Goal: Task Accomplishment & Management: Complete application form

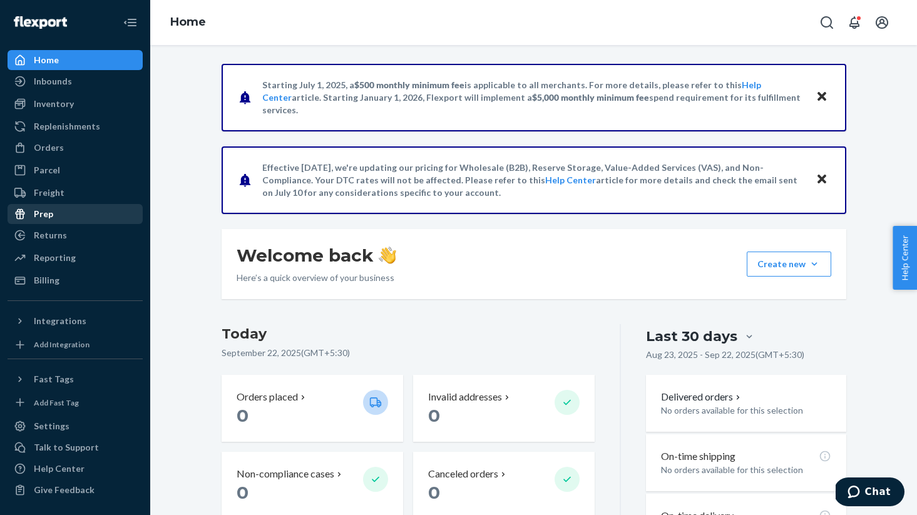
click at [54, 191] on div "Prep" at bounding box center [75, 214] width 133 height 18
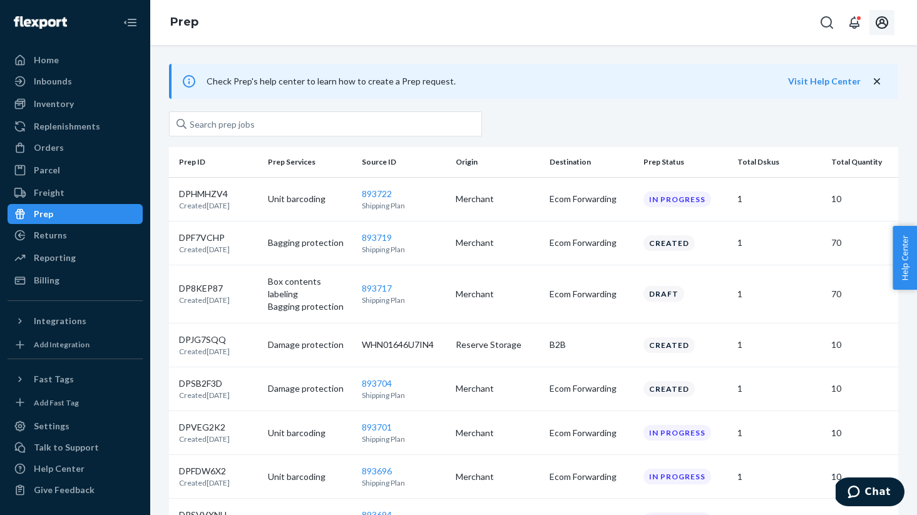
click at [886, 26] on icon "Open account menu" at bounding box center [882, 22] width 13 height 13
click at [55, 143] on div "Orders" at bounding box center [49, 147] width 30 height 13
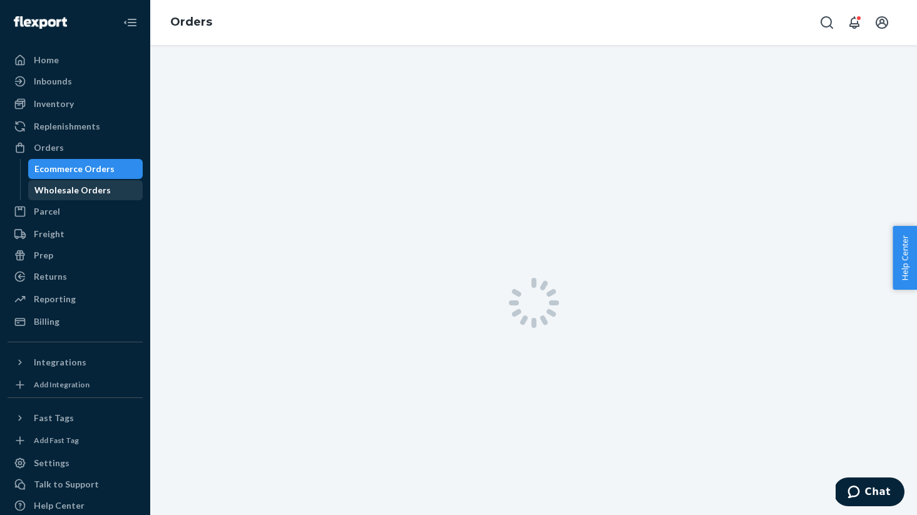
click at [118, 190] on div "Wholesale Orders" at bounding box center [85, 190] width 113 height 18
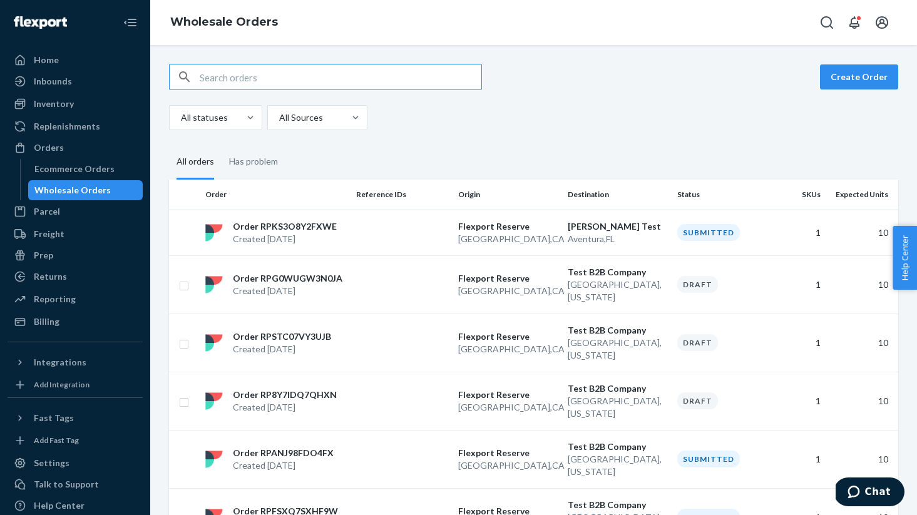
click at [353, 76] on input "text" at bounding box center [341, 76] width 282 height 25
paste input "WHN01646U7IN4"
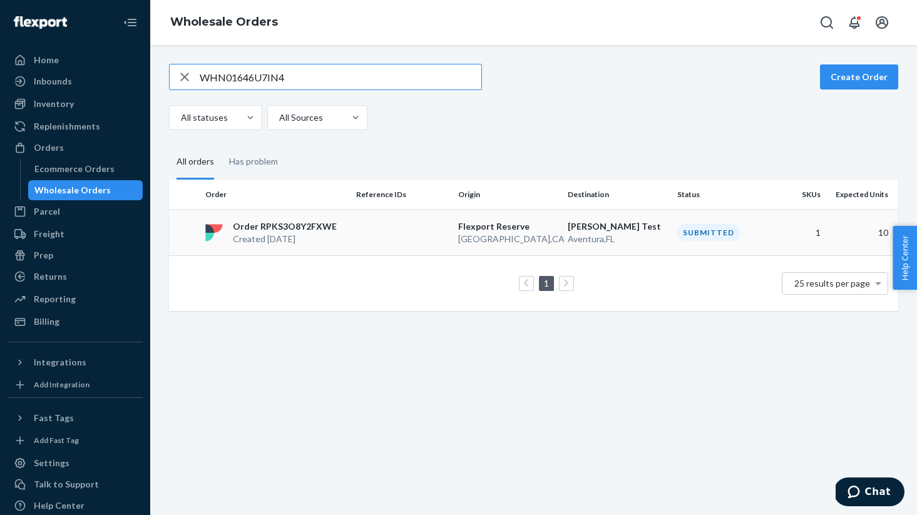
type input "WHN01646U7IN4"
click at [73, 191] on div "Prep" at bounding box center [75, 256] width 133 height 18
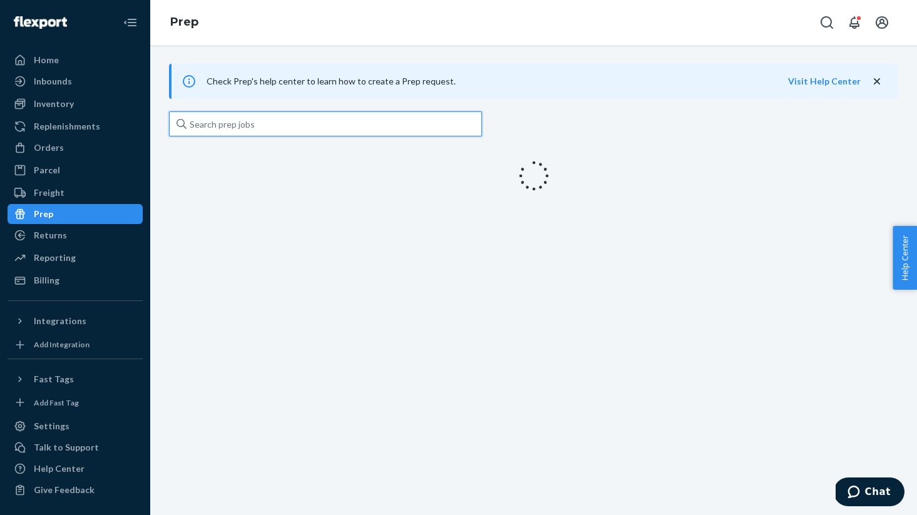
click at [260, 123] on input "text" at bounding box center [325, 123] width 313 height 25
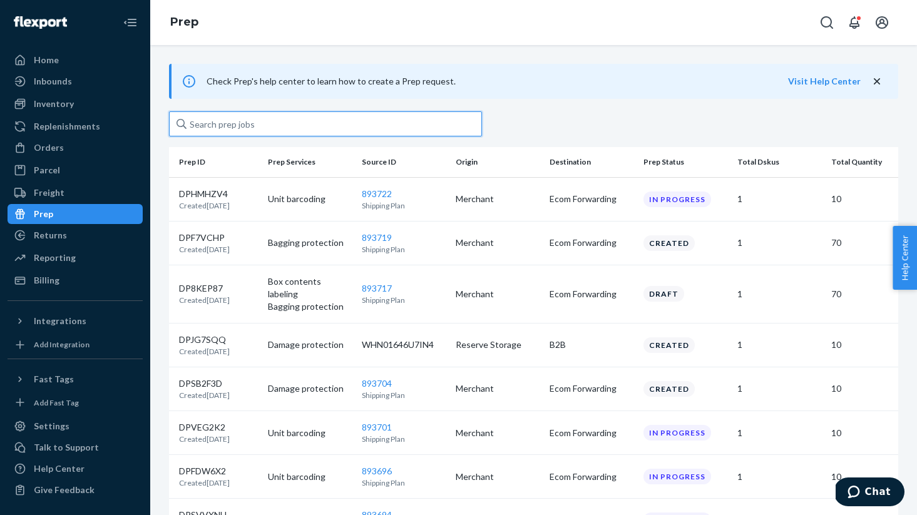
paste input "WHN01646U7IN4"
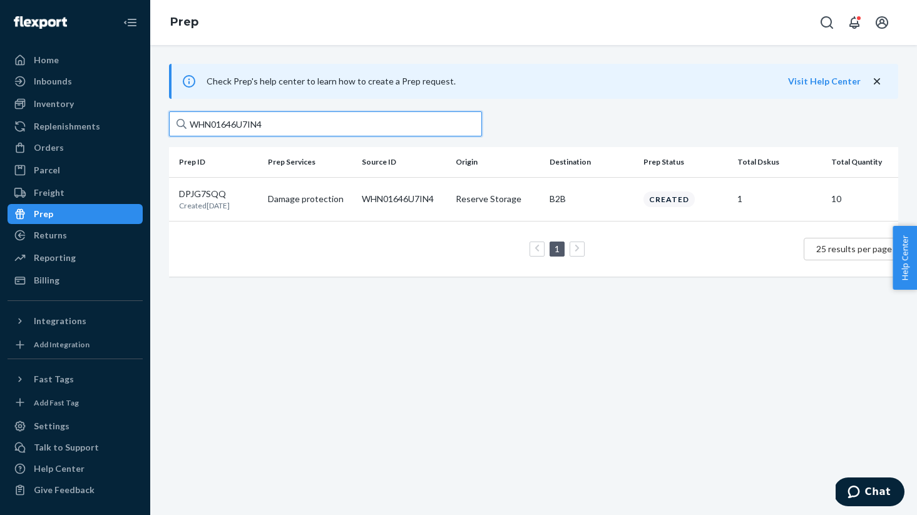
paste input "893552"
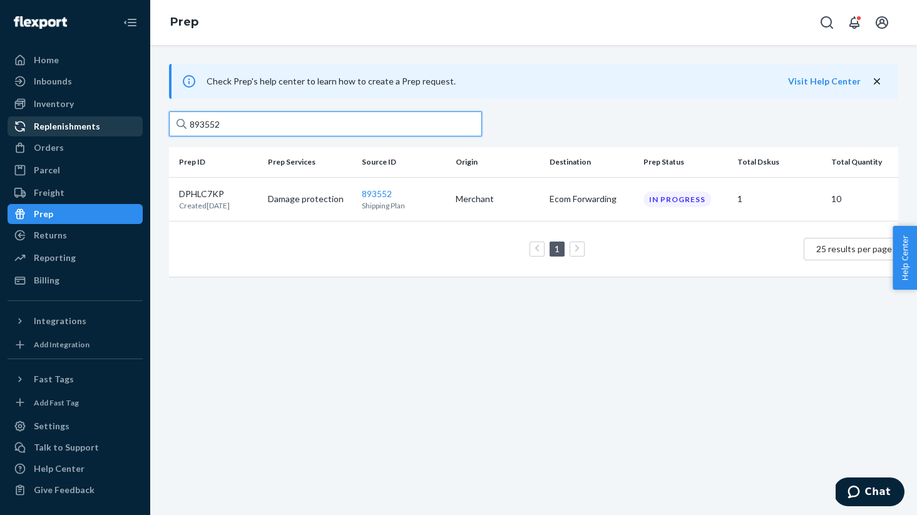
type input "893552"
click at [85, 127] on div "Replenishments" at bounding box center [67, 126] width 66 height 13
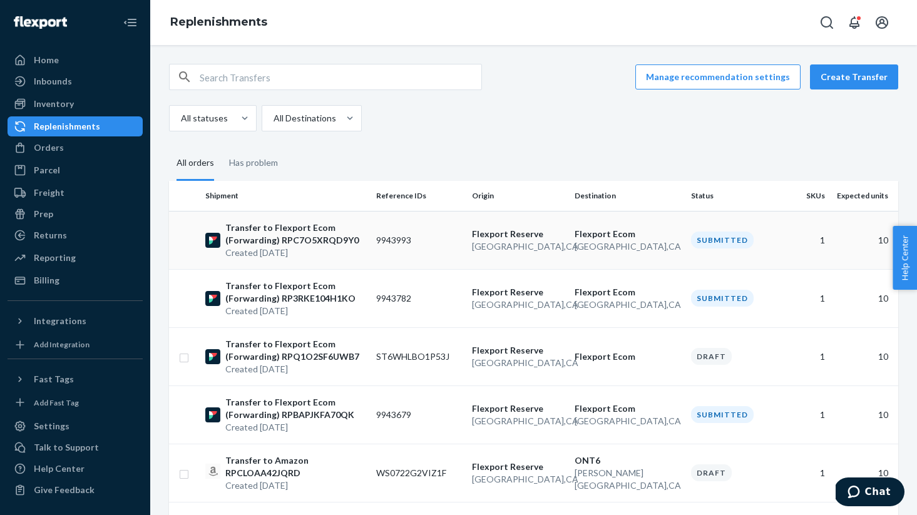
click at [382, 191] on td "9943993" at bounding box center [419, 240] width 96 height 58
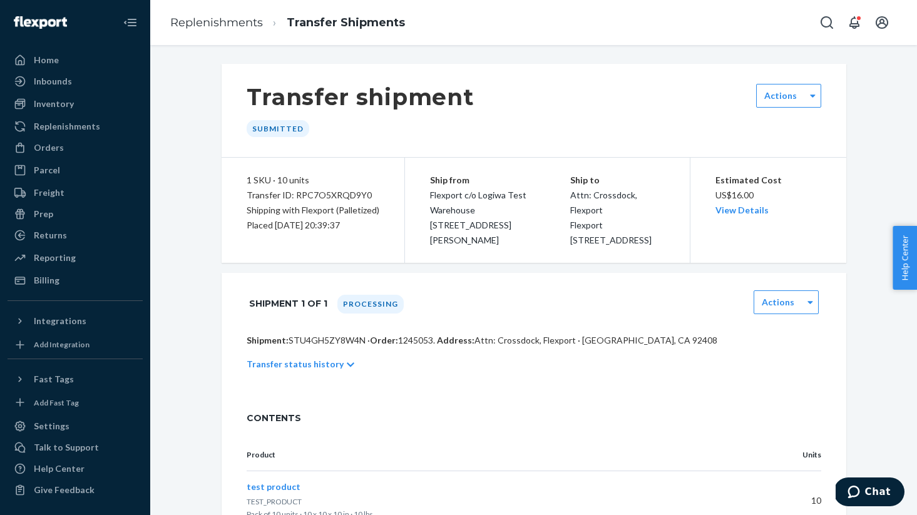
click at [307, 191] on p "Shipment: STU4GH5ZY8W4N · Order: 1245053 . Address: Attn: Crossdock, [GEOGRAPHI…" at bounding box center [534, 340] width 574 height 13
click at [329, 191] on p "Shipment: STU4GH5ZY8W4N · Order: 1245053 . Address: Attn: Crossdock, [GEOGRAPHI…" at bounding box center [534, 340] width 574 height 13
click at [289, 191] on div "Shipment 1 of 1 Processing Actions" at bounding box center [534, 303] width 625 height 61
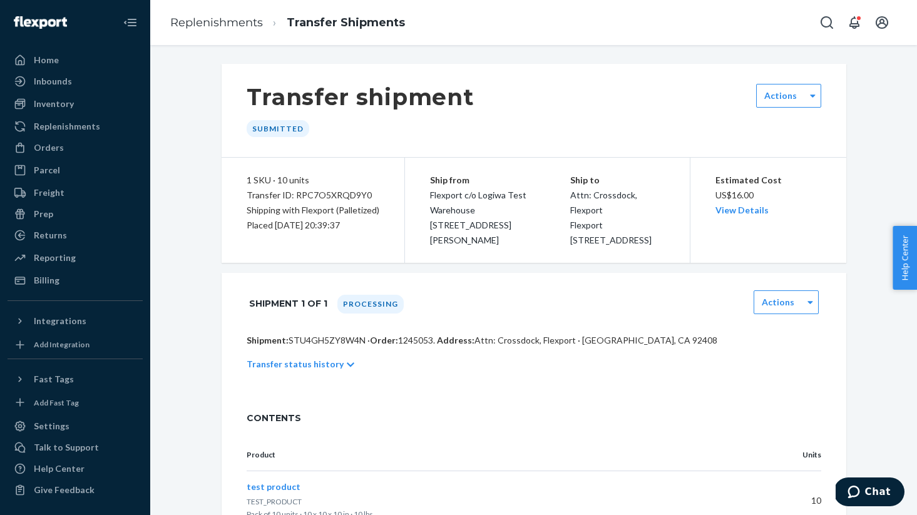
click at [319, 191] on p "Shipment: STU4GH5ZY8W4N · Order: 1245053 . Address: Attn: Crossdock, [GEOGRAPHI…" at bounding box center [534, 340] width 574 height 13
click at [78, 85] on div "Inbounds" at bounding box center [75, 82] width 133 height 18
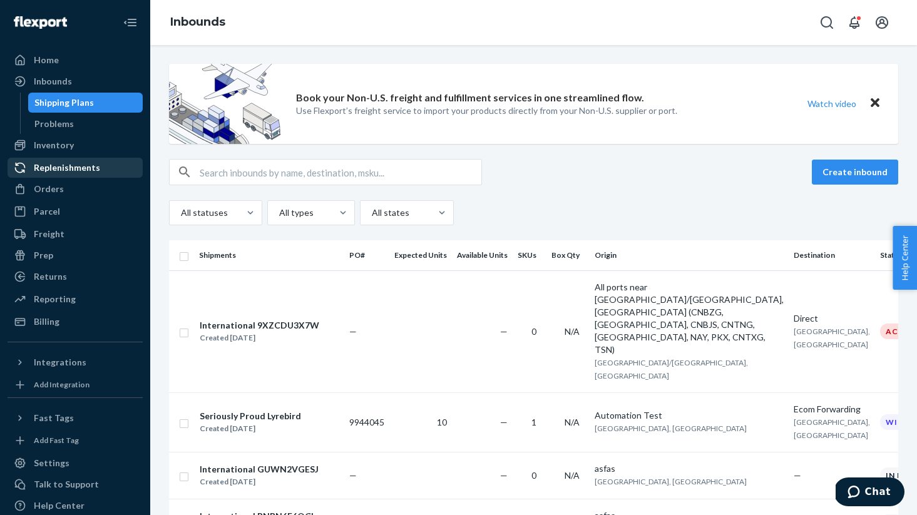
click at [120, 170] on div "Replenishments" at bounding box center [75, 168] width 133 height 18
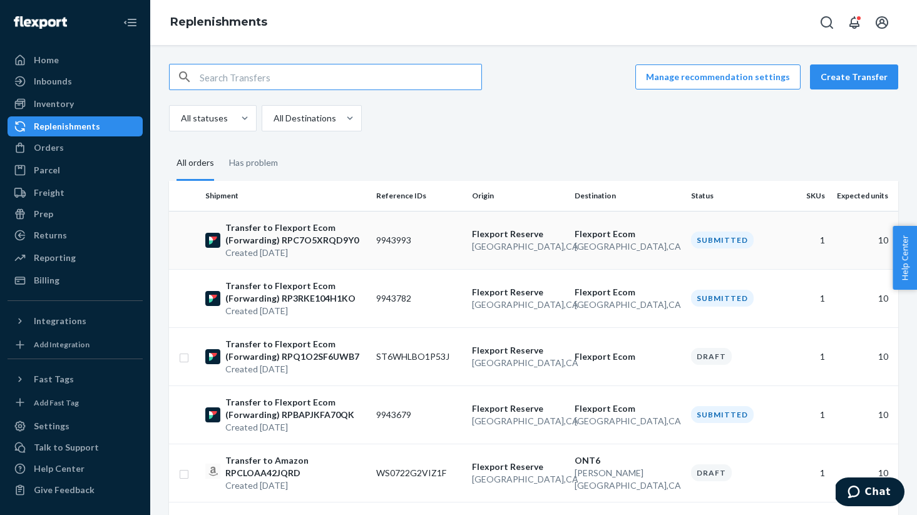
click at [387, 191] on td "9943993" at bounding box center [419, 240] width 96 height 58
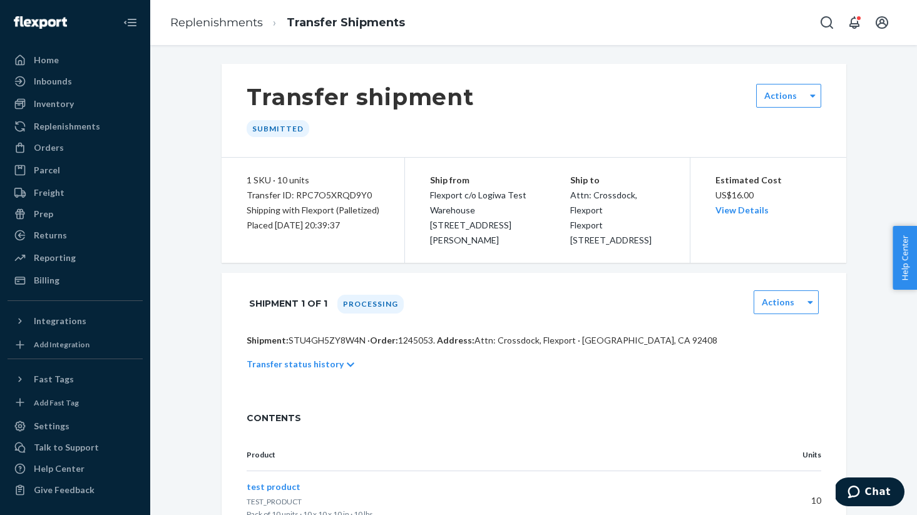
click at [236, 188] on div "1 SKU · 10 units Transfer ID: RPC7O5XRQD9Y0 Shipping with Flexport (Palletized)…" at bounding box center [313, 210] width 183 height 105
click at [54, 90] on link "Inbounds" at bounding box center [75, 81] width 135 height 20
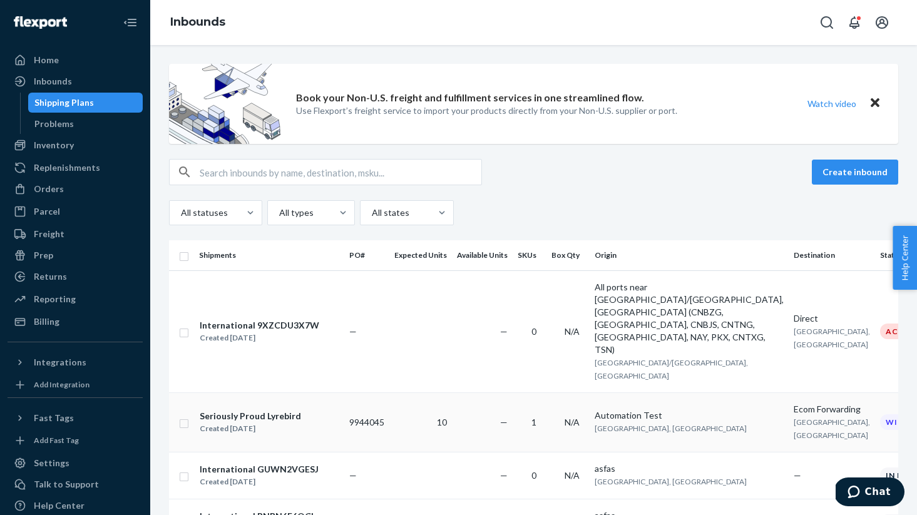
click at [429, 191] on td "10" at bounding box center [420, 421] width 63 height 59
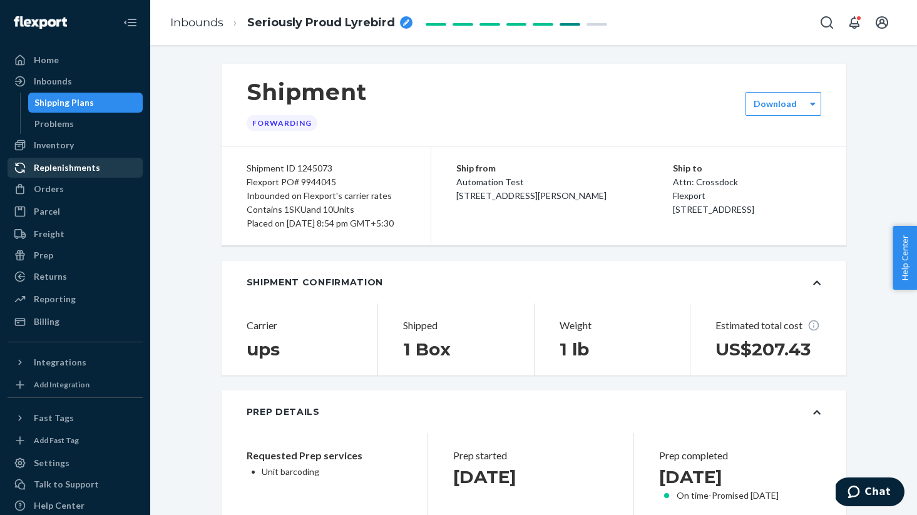
click at [46, 165] on div "Replenishments" at bounding box center [67, 167] width 66 height 13
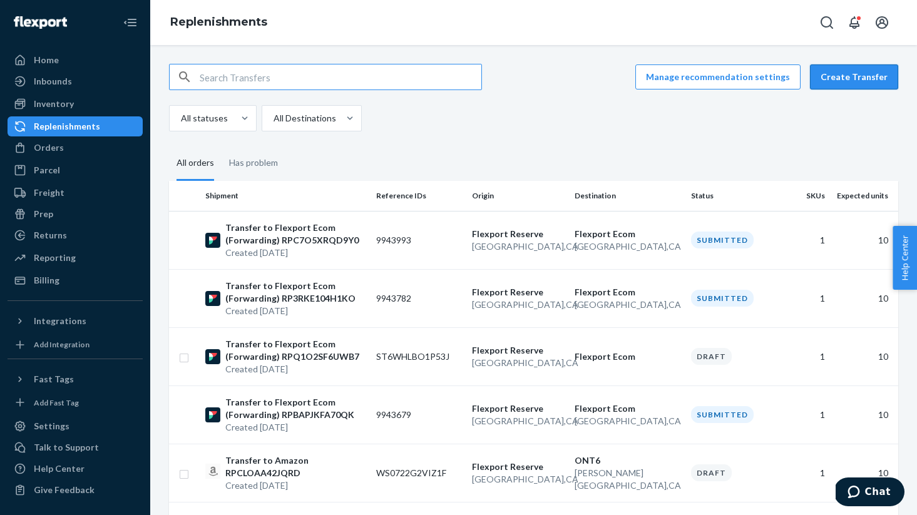
click at [866, 80] on button "Create Transfer" at bounding box center [854, 76] width 88 height 25
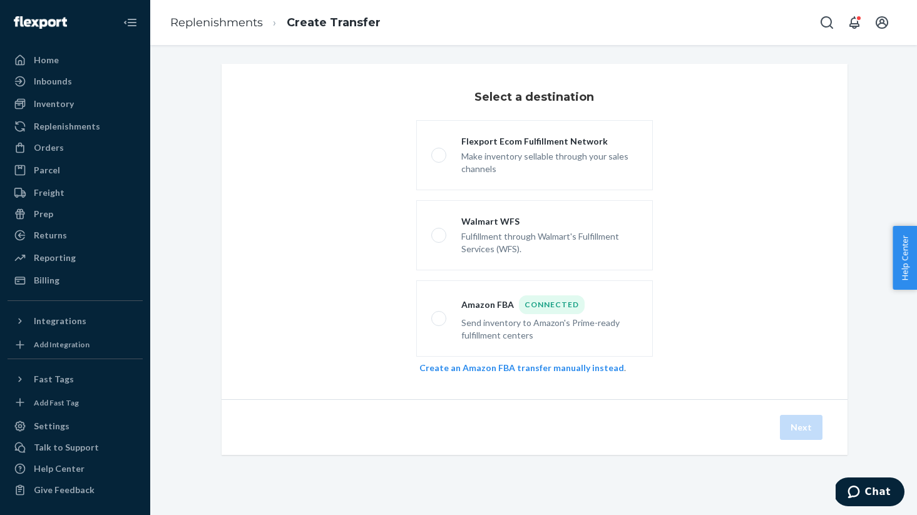
click at [521, 134] on label "Flexport Ecom Fulfillment Network Make inventory sellable through your sales ch…" at bounding box center [534, 155] width 237 height 70
click at [439, 151] on input "Flexport Ecom Fulfillment Network Make inventory sellable through your sales ch…" at bounding box center [435, 155] width 8 height 8
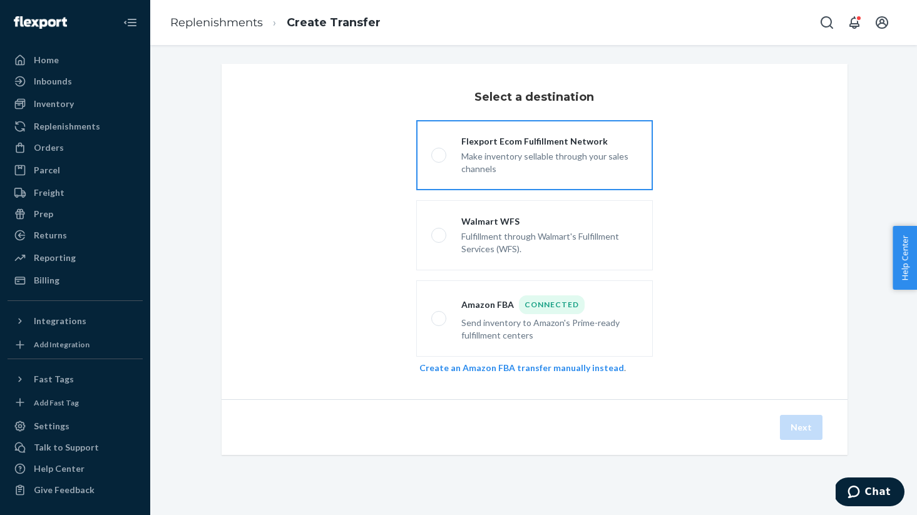
radio input "true"
click at [797, 191] on button "Next" at bounding box center [801, 427] width 43 height 25
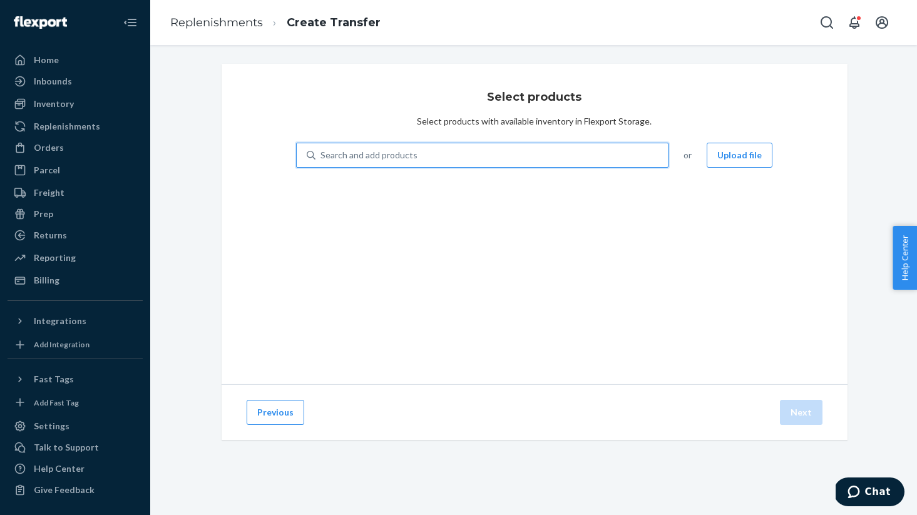
click at [469, 161] on div "Search and add products" at bounding box center [491, 155] width 353 height 23
click at [322, 161] on input "0 results available. Use Up and Down to choose options, press Enter to select t…" at bounding box center [320, 155] width 1 height 13
type input "test"
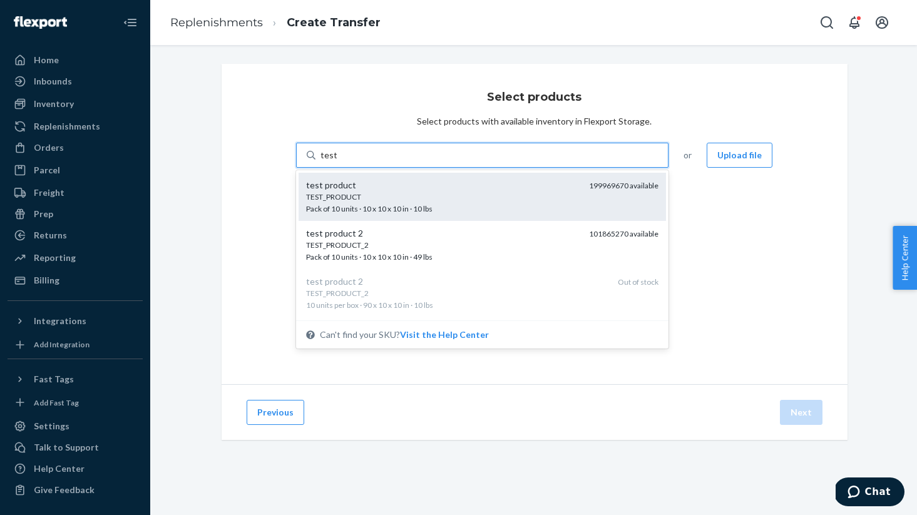
click at [372, 191] on div "TEST_PRODUCT" at bounding box center [442, 196] width 273 height 11
click at [337, 161] on input "test" at bounding box center [328, 155] width 16 height 13
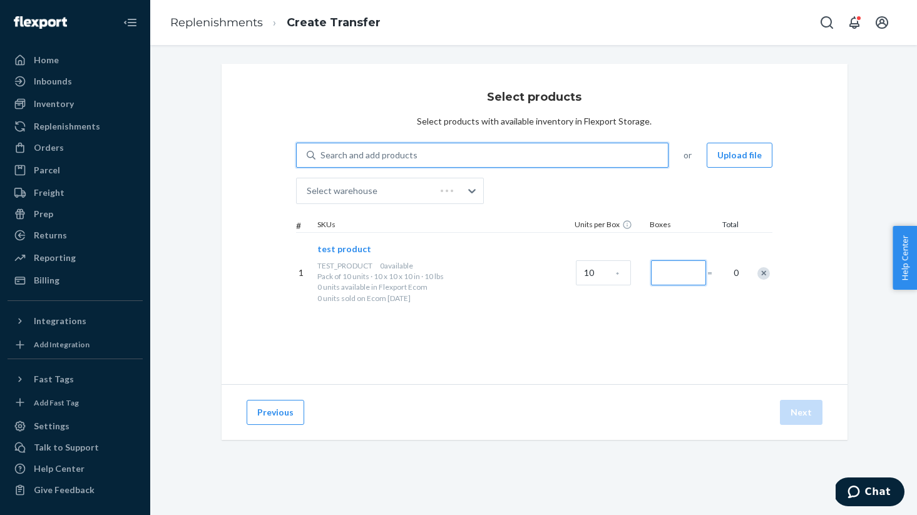
click at [698, 191] on input "Number of boxes" at bounding box center [678, 272] width 55 height 25
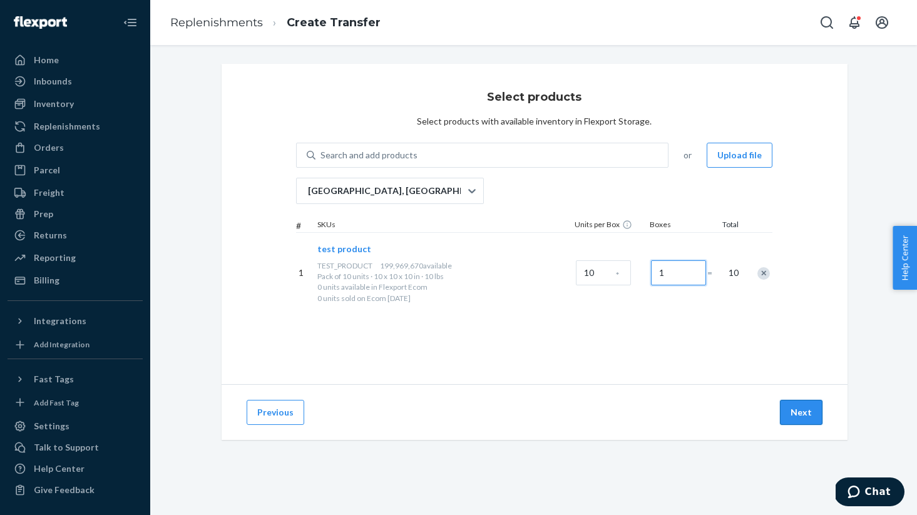
type input "1"
click at [796, 191] on button "Next" at bounding box center [801, 412] width 43 height 25
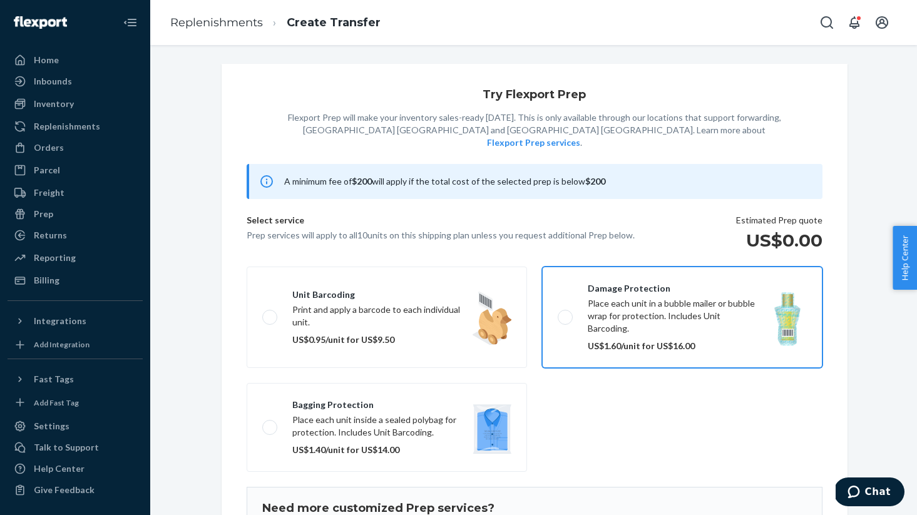
click at [563, 191] on label "Damage protection Place each unit in a bubble mailer or bubble wrap for protect…" at bounding box center [682, 317] width 280 height 101
click at [563, 191] on input "Damage protection Place each unit in a bubble mailer or bubble wrap for protect…" at bounding box center [562, 317] width 8 height 8
checkbox input "true"
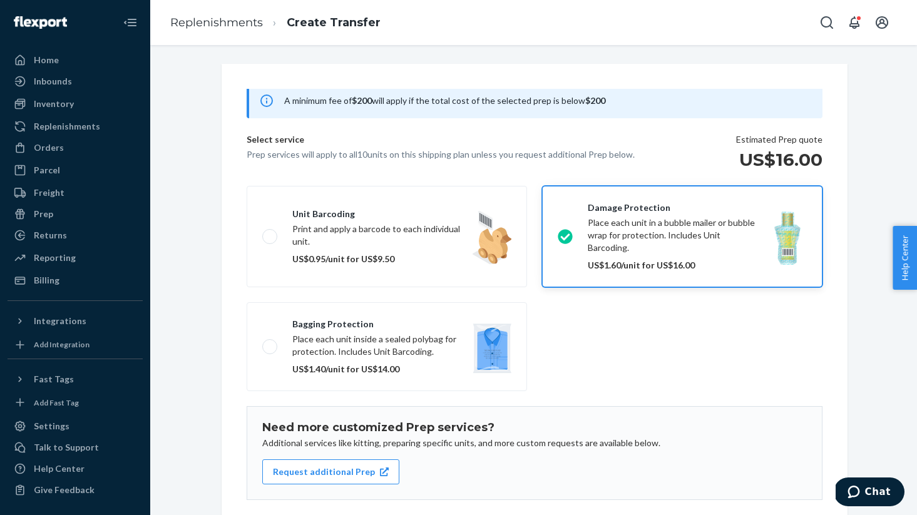
scroll to position [123, 0]
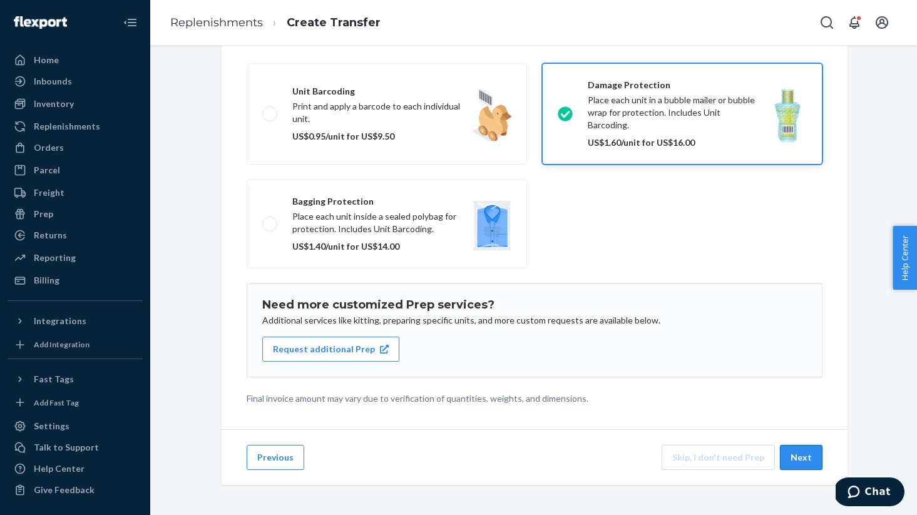
click at [814, 191] on button "Next" at bounding box center [801, 457] width 43 height 25
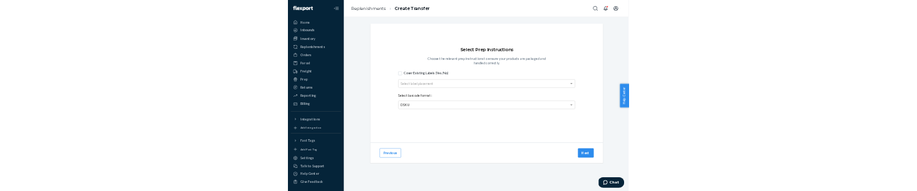
scroll to position [0, 0]
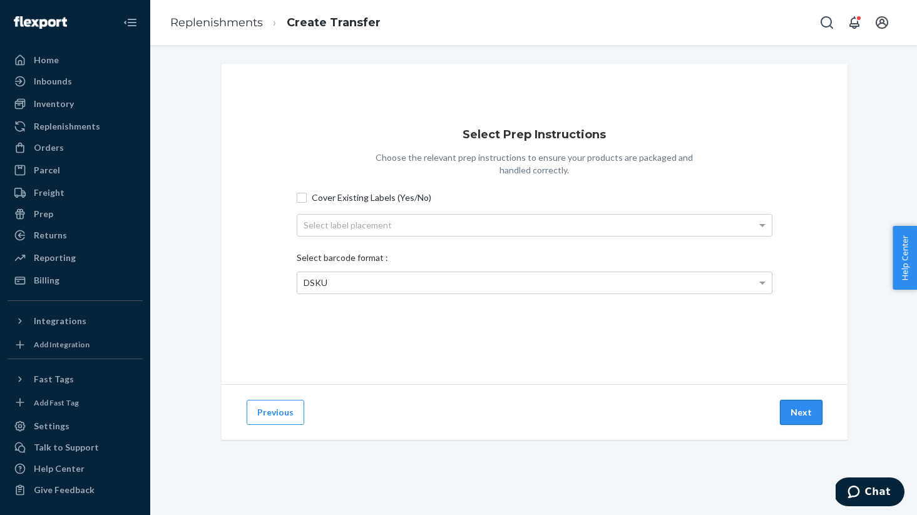
click at [821, 191] on button "Next" at bounding box center [801, 412] width 43 height 25
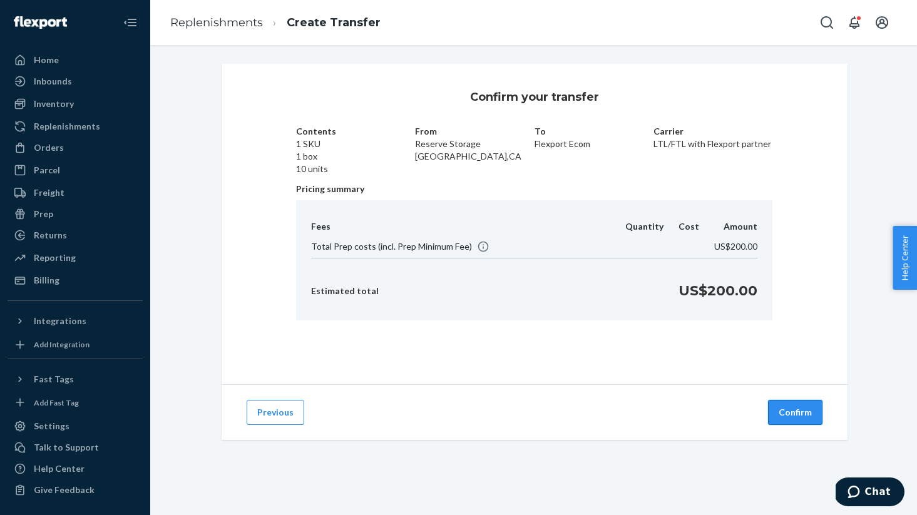
click at [815, 191] on button "Confirm" at bounding box center [795, 412] width 54 height 25
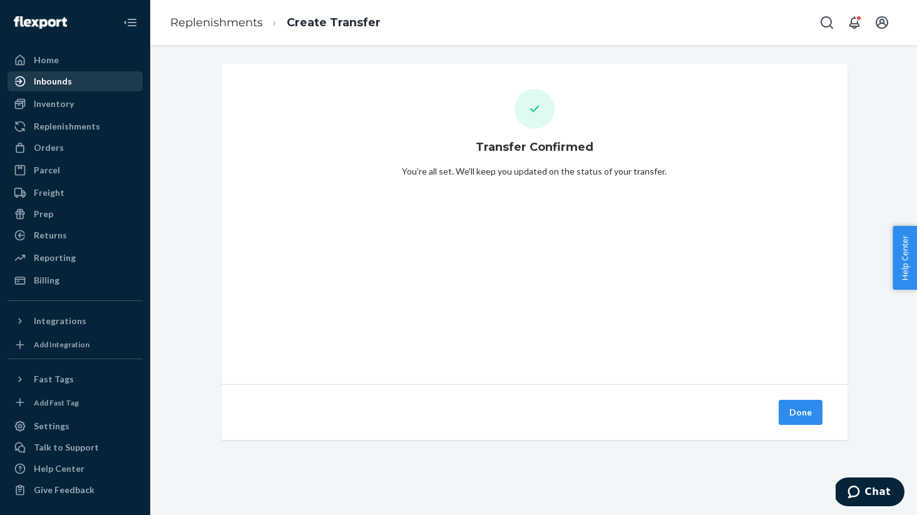
click at [71, 81] on div "Inbounds" at bounding box center [75, 82] width 133 height 18
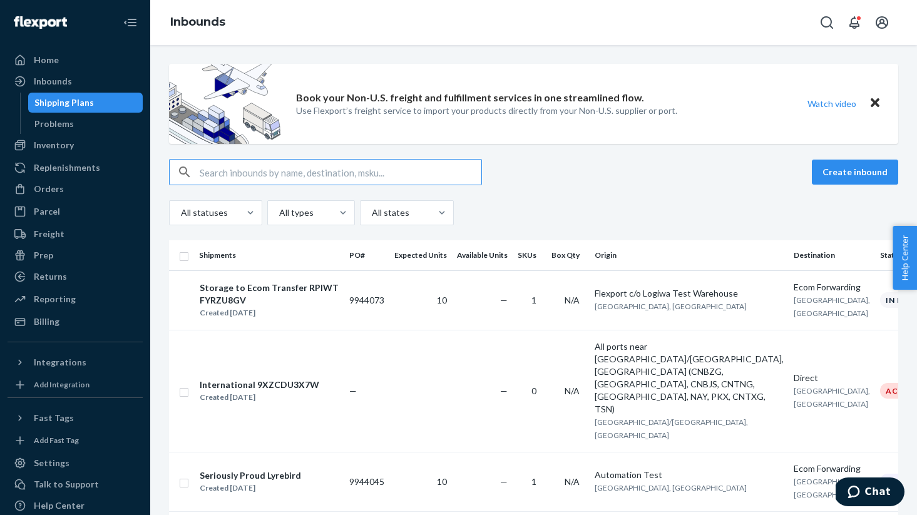
click at [437, 191] on td "10" at bounding box center [420, 299] width 63 height 59
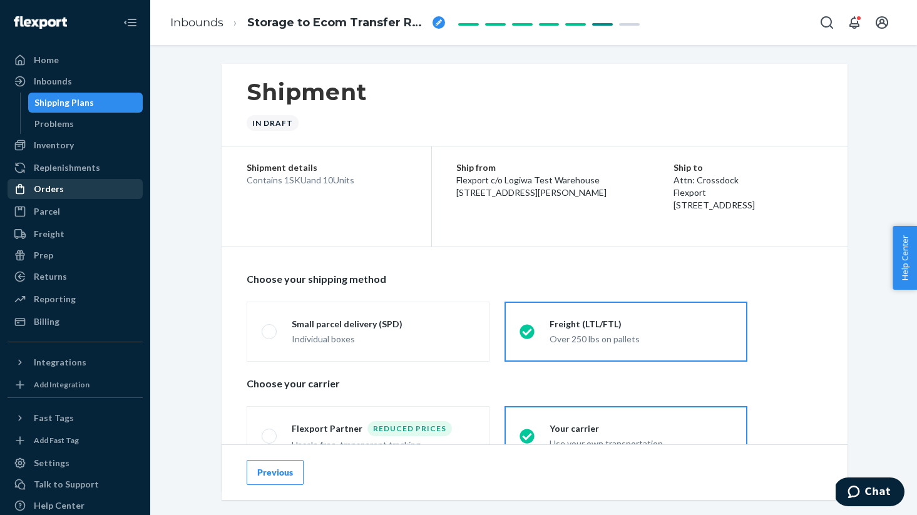
click at [91, 183] on div "Orders" at bounding box center [75, 189] width 133 height 18
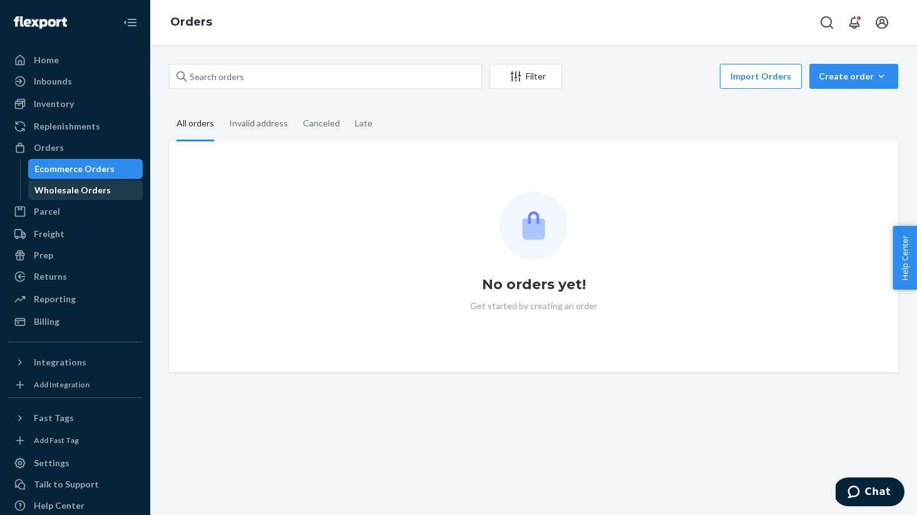
click at [91, 183] on div "Wholesale Orders" at bounding box center [85, 190] width 113 height 18
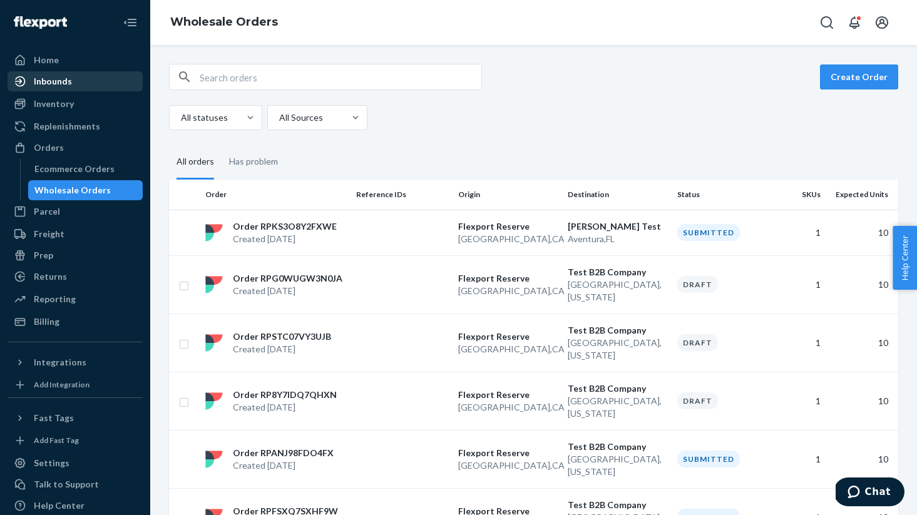
click at [123, 78] on div "Inbounds" at bounding box center [75, 82] width 133 height 18
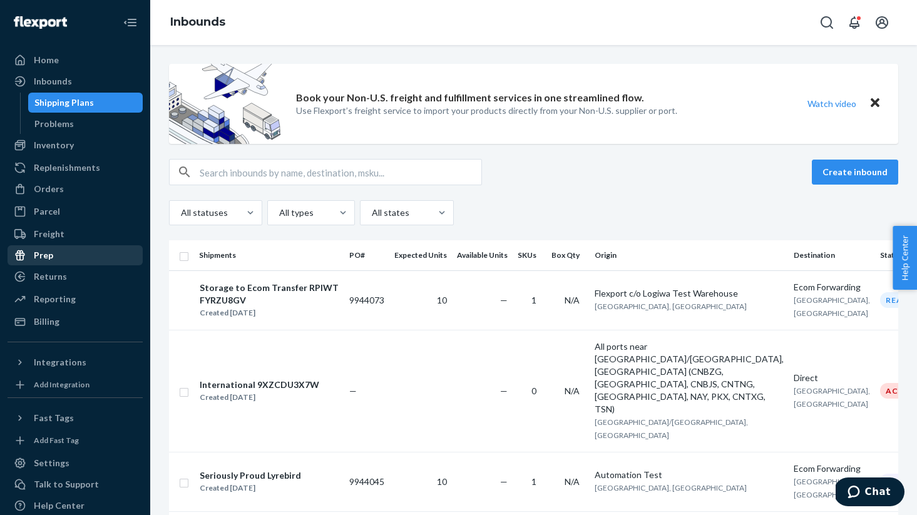
click at [49, 191] on div "Prep" at bounding box center [43, 255] width 19 height 13
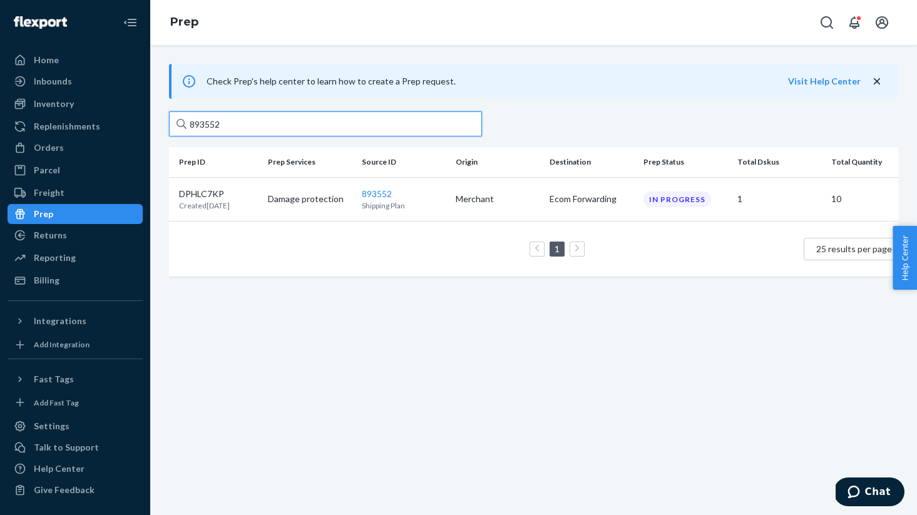
drag, startPoint x: 270, startPoint y: 124, endPoint x: 170, endPoint y: 121, distance: 100.2
click at [170, 122] on input "893552" at bounding box center [325, 123] width 313 height 25
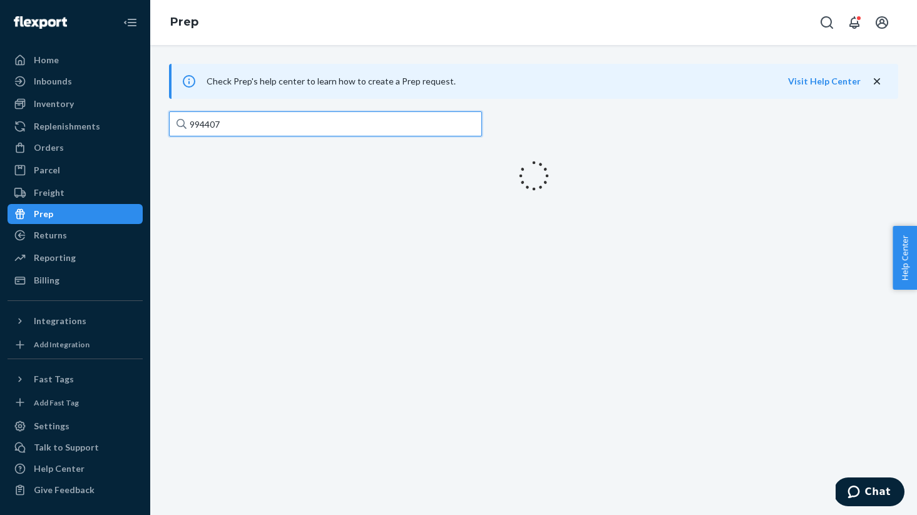
type input "9944073"
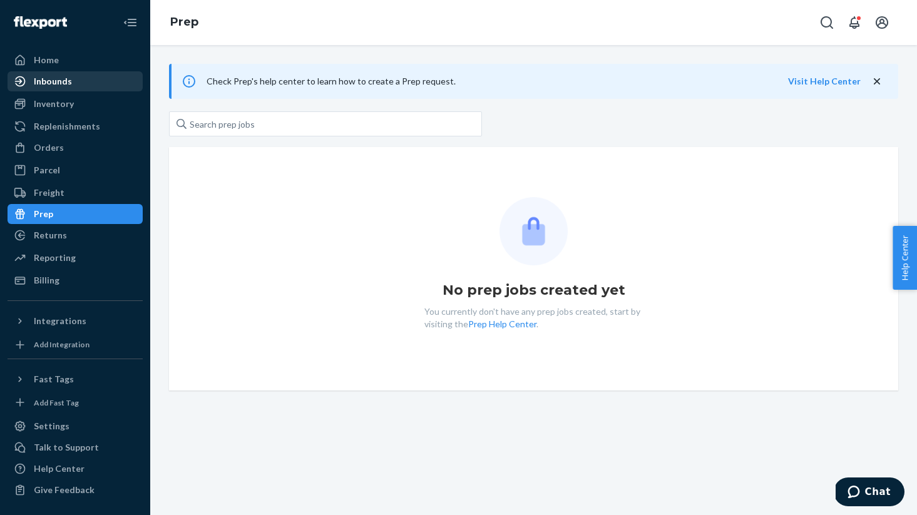
click at [69, 83] on div "Inbounds" at bounding box center [53, 81] width 38 height 13
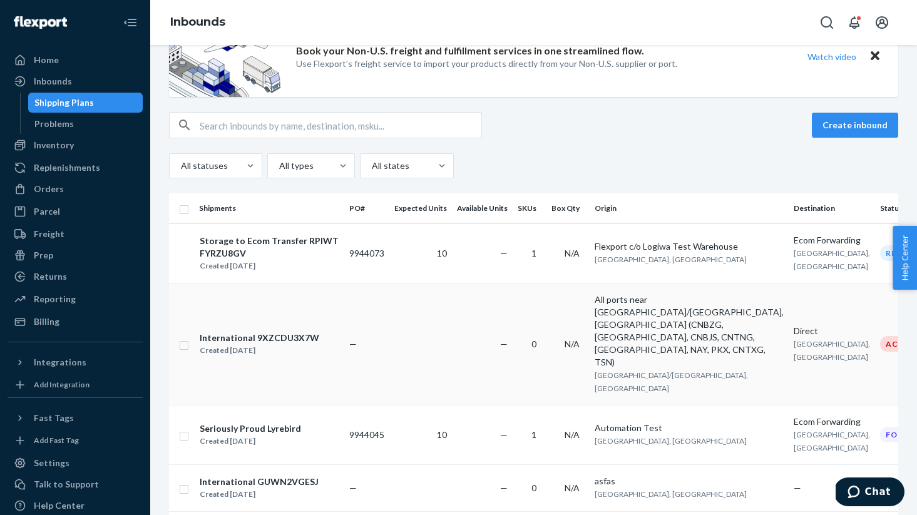
scroll to position [30, 0]
